Goal: Navigation & Orientation: Find specific page/section

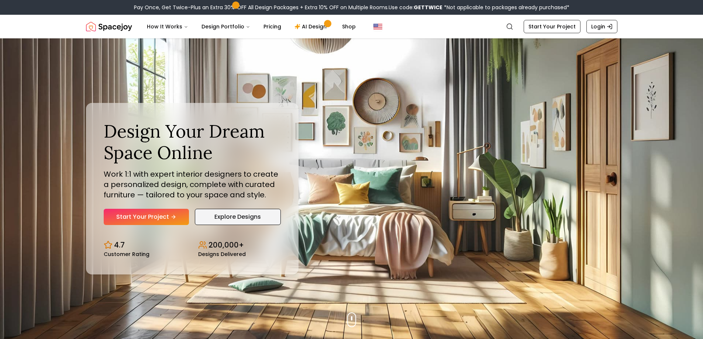
click at [253, 214] on link "Explore Designs" at bounding box center [238, 217] width 86 height 16
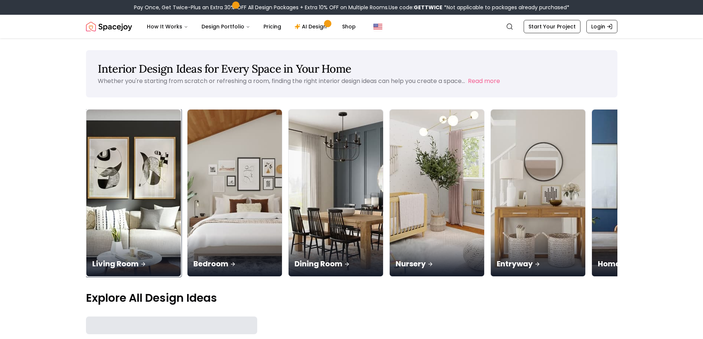
click at [134, 188] on img at bounding box center [133, 193] width 94 height 167
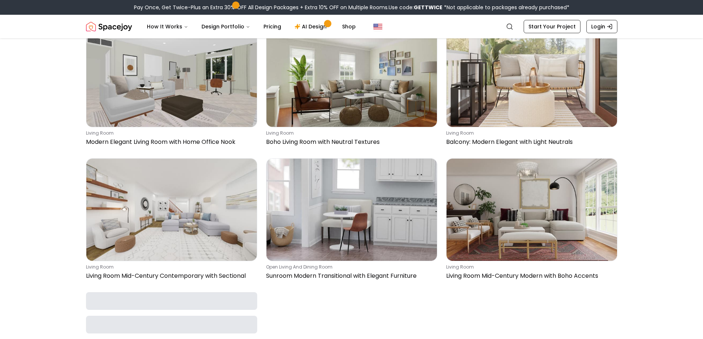
scroll to position [3432, 0]
